Goal: Navigation & Orientation: Find specific page/section

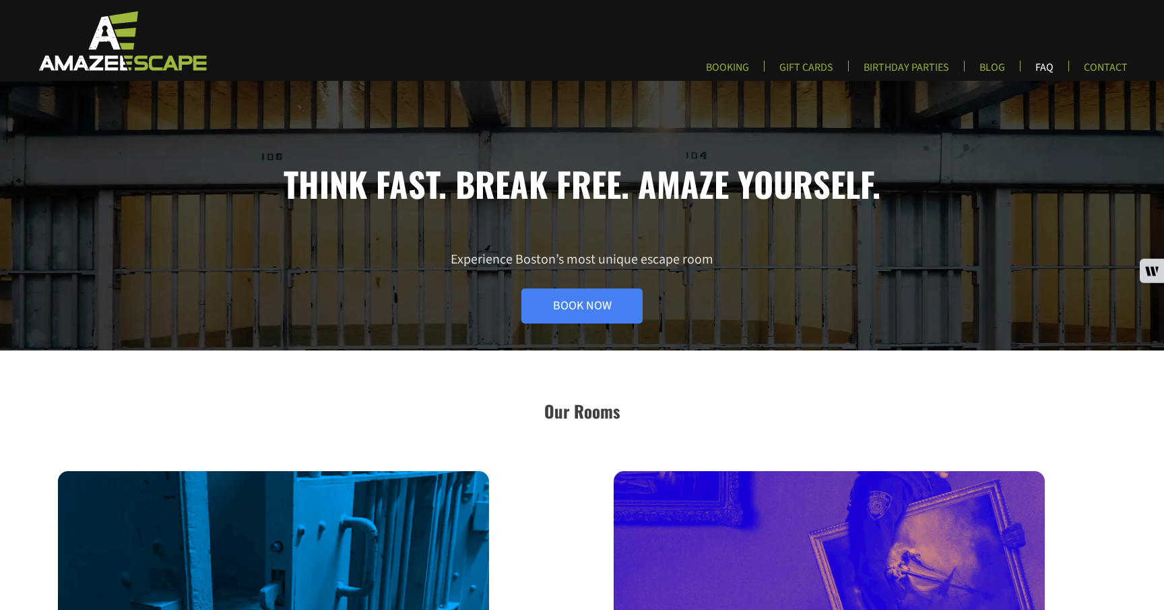
click at [1025, 66] on link "FAQ" at bounding box center [1045, 72] width 40 height 22
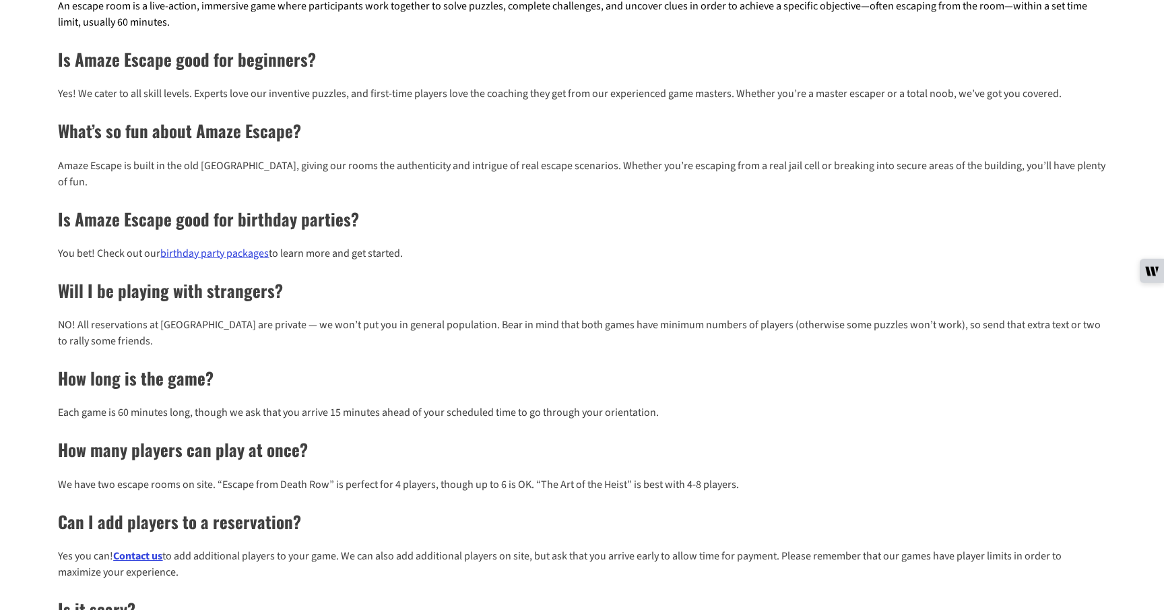
scroll to position [271, 0]
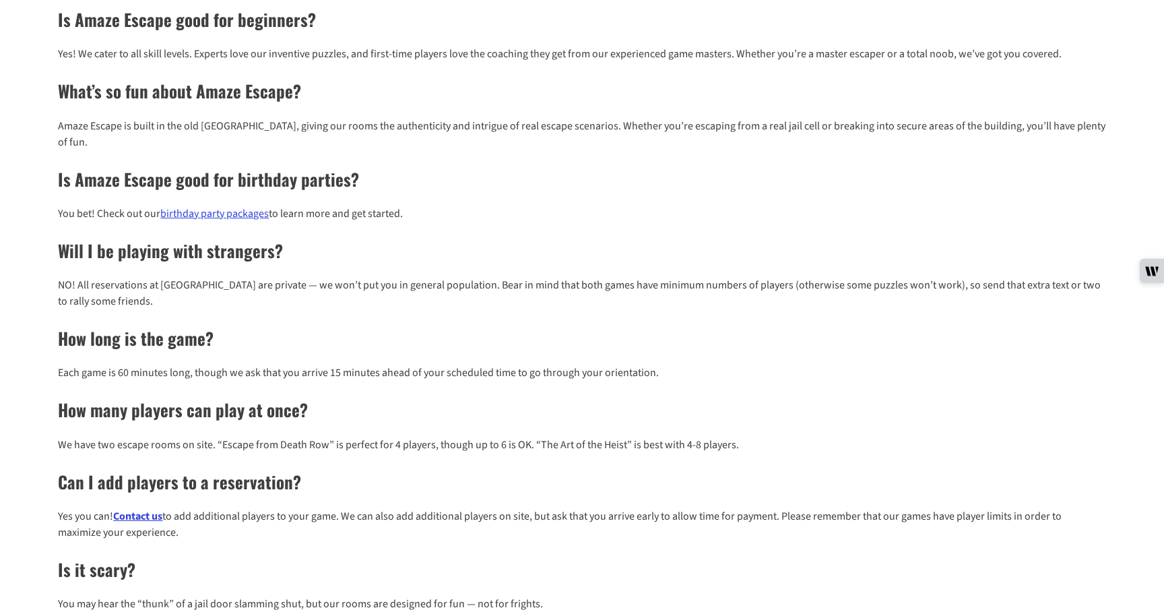
click at [269, 221] on link "birthday party packages" at bounding box center [214, 213] width 108 height 15
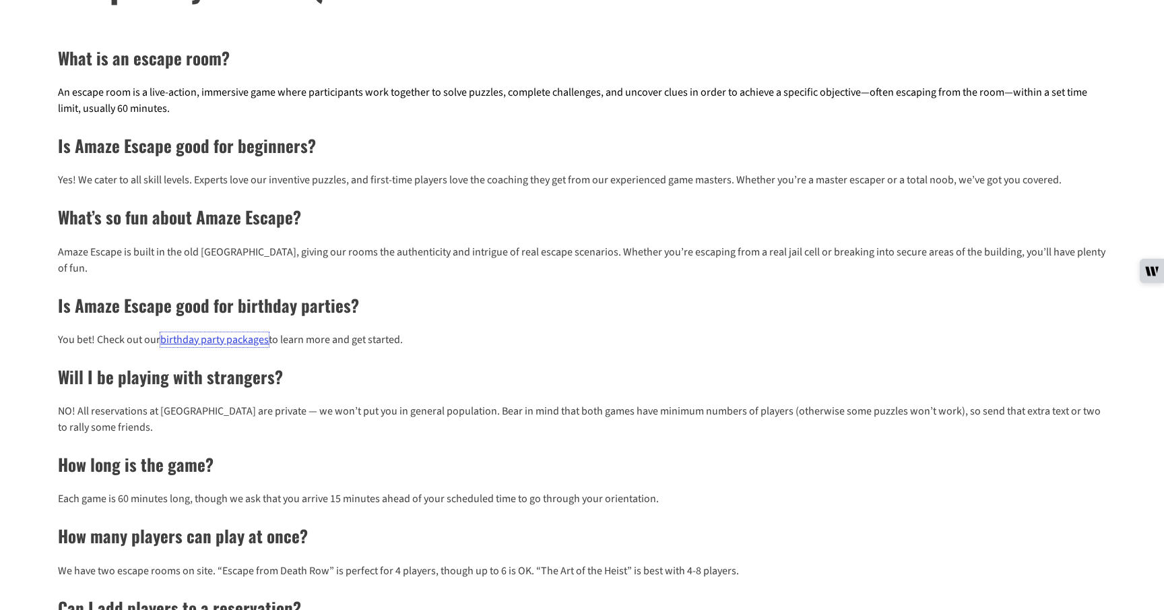
scroll to position [0, 0]
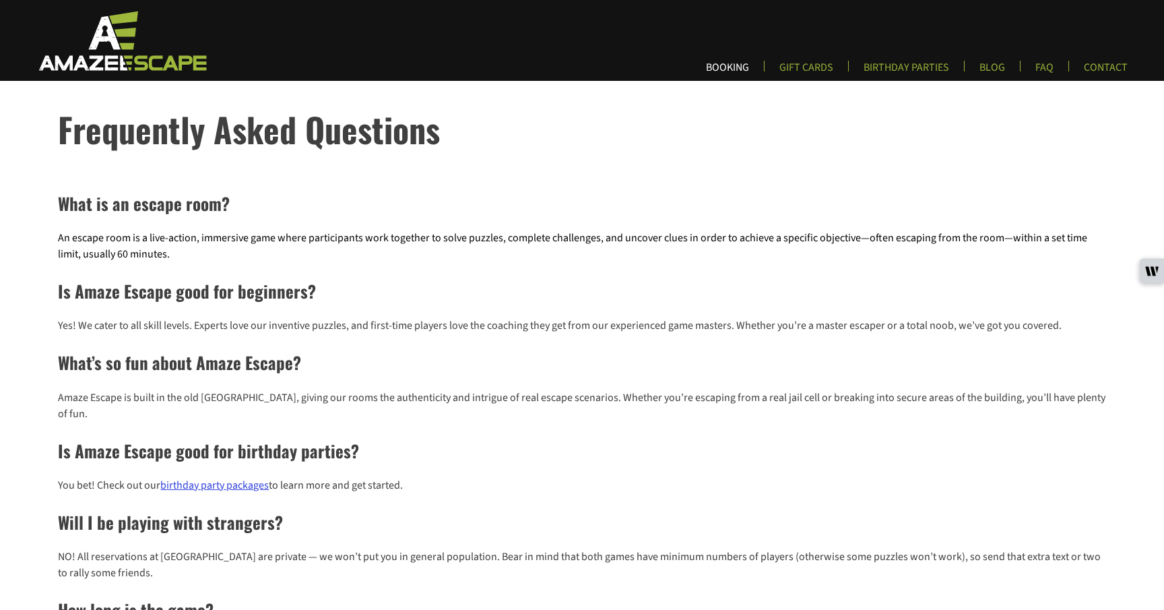
click at [695, 67] on link "BOOKING" at bounding box center [727, 72] width 65 height 22
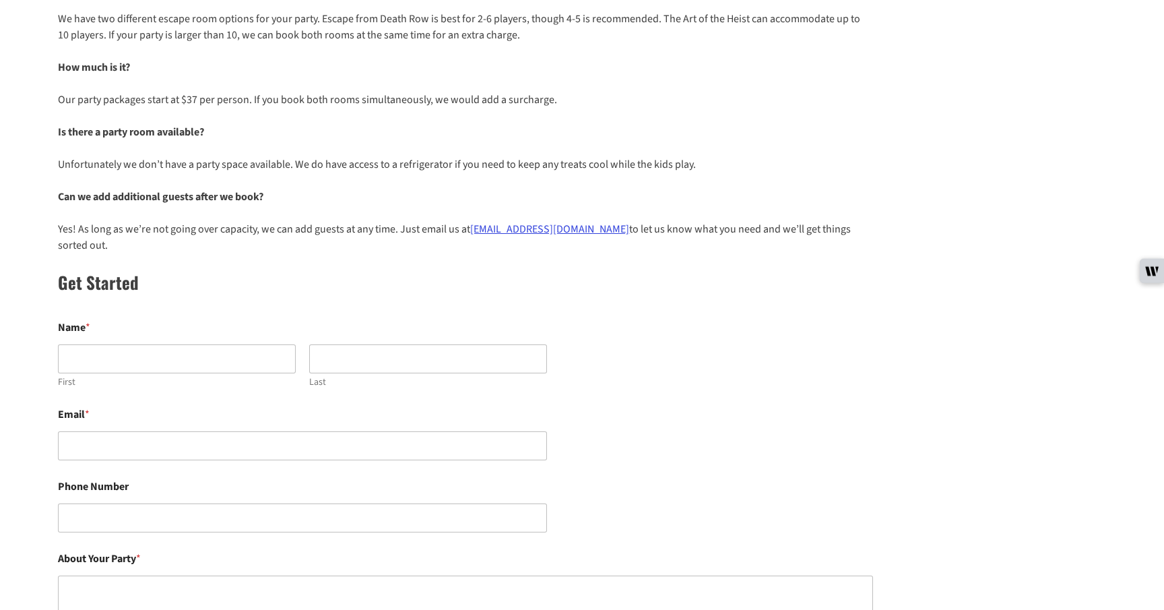
scroll to position [411, 0]
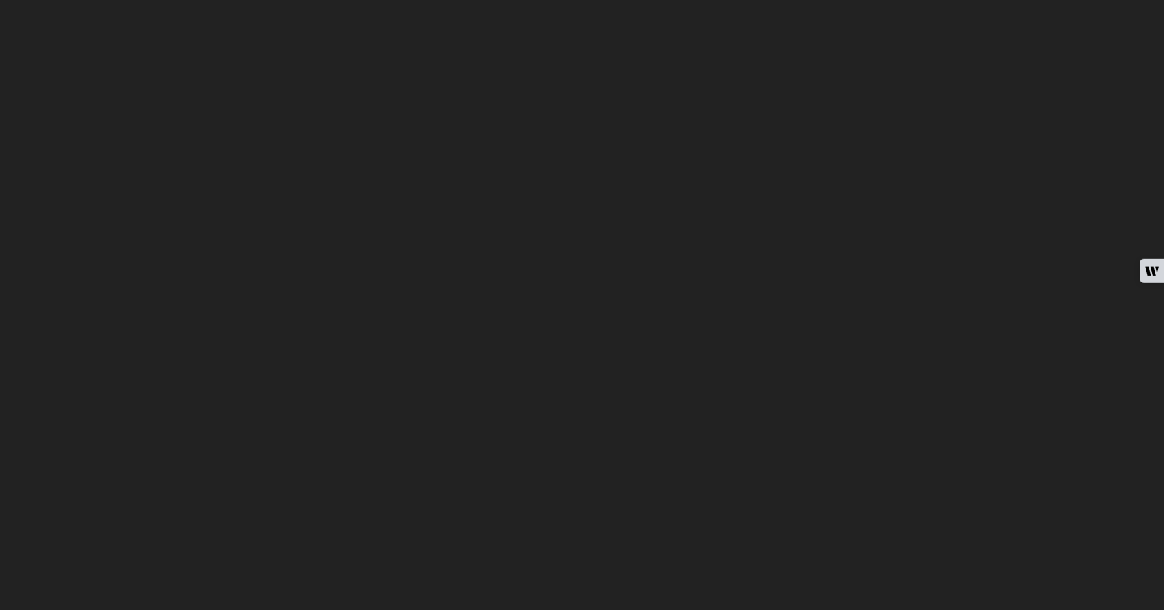
scroll to position [266, 0]
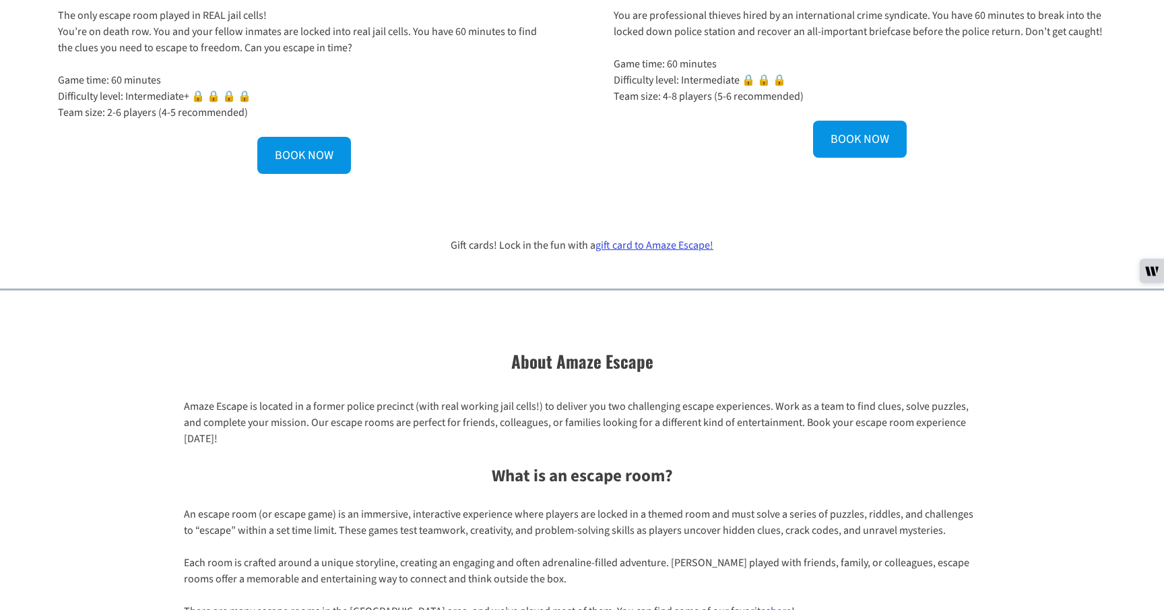
scroll to position [635, 0]
